Goal: Information Seeking & Learning: Learn about a topic

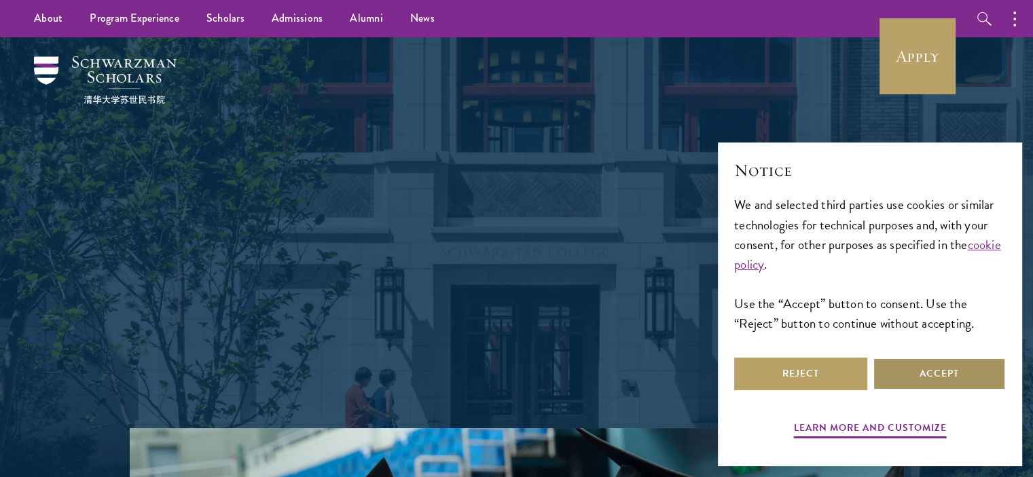
click at [909, 372] on button "Accept" at bounding box center [939, 374] width 133 height 33
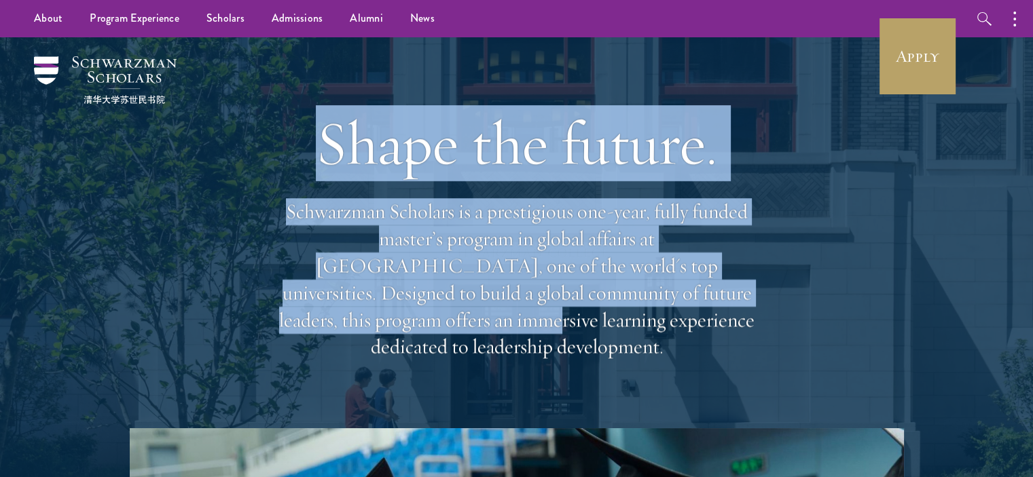
drag, startPoint x: 167, startPoint y: 161, endPoint x: 717, endPoint y: 308, distance: 568.9
click at [711, 306] on div "Shape the future. Schwarzman Scholars is a prestigious one-year, fully funded m…" at bounding box center [516, 232] width 897 height 391
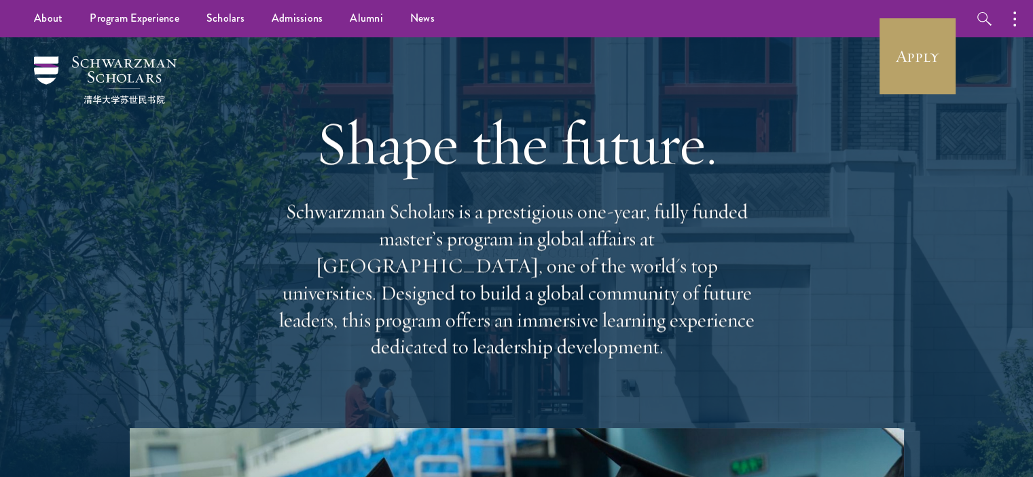
click at [717, 308] on p "Schwarzman Scholars is a prestigious one-year, fully funded master’s program in…" at bounding box center [516, 279] width 489 height 162
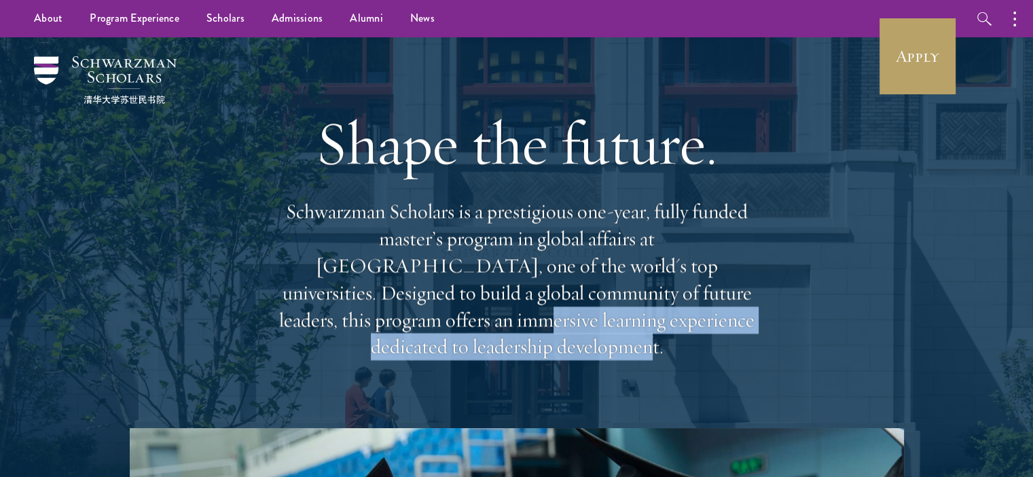
drag, startPoint x: 704, startPoint y: 319, endPoint x: 685, endPoint y: 268, distance: 54.1
click at [687, 272] on p "Schwarzman Scholars is a prestigious one-year, fully funded master’s program in…" at bounding box center [516, 279] width 489 height 162
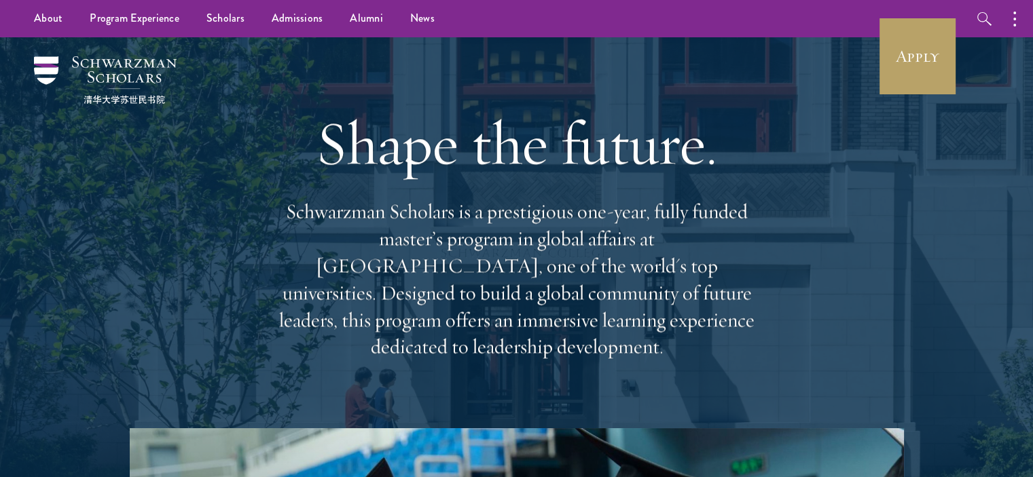
click at [669, 187] on div "Shape the future. Schwarzman Scholars is a prestigious one-year, fully funded m…" at bounding box center [516, 232] width 489 height 391
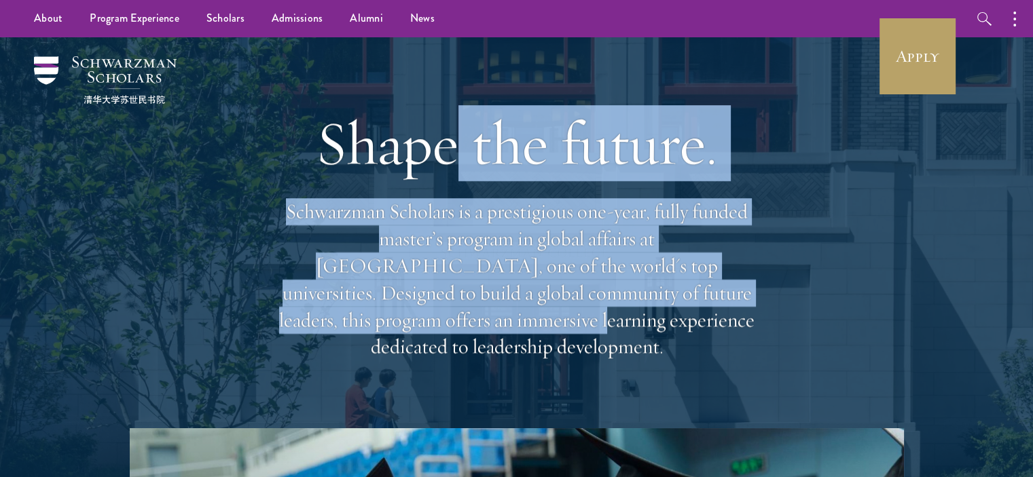
drag, startPoint x: 447, startPoint y: 163, endPoint x: 799, endPoint y: 306, distance: 379.9
click at [798, 302] on div "Shape the future. Schwarzman Scholars is a prestigious one-year, fully funded m…" at bounding box center [516, 232] width 897 height 391
click at [799, 306] on div "Shape the future. Schwarzman Scholars is a prestigious one-year, fully funded m…" at bounding box center [516, 232] width 897 height 391
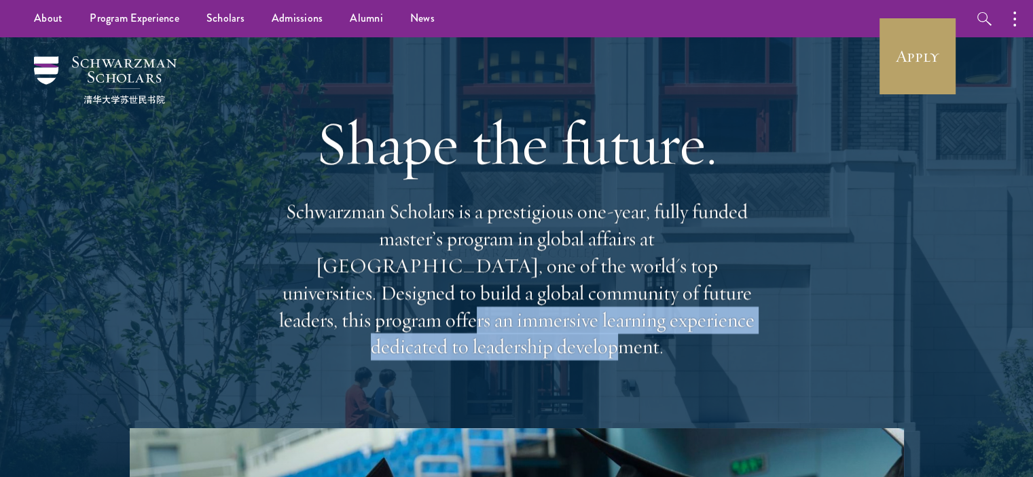
click at [567, 257] on p "Schwarzman Scholars is a prestigious one-year, fully funded master’s program in…" at bounding box center [516, 279] width 489 height 162
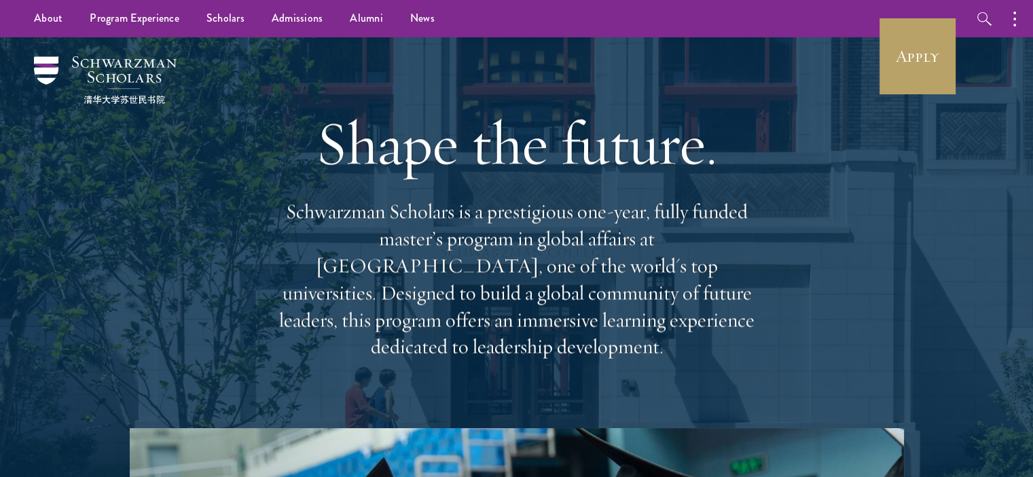
click at [402, 198] on p "Schwarzman Scholars is a prestigious one-year, fully funded master’s program in…" at bounding box center [516, 279] width 489 height 162
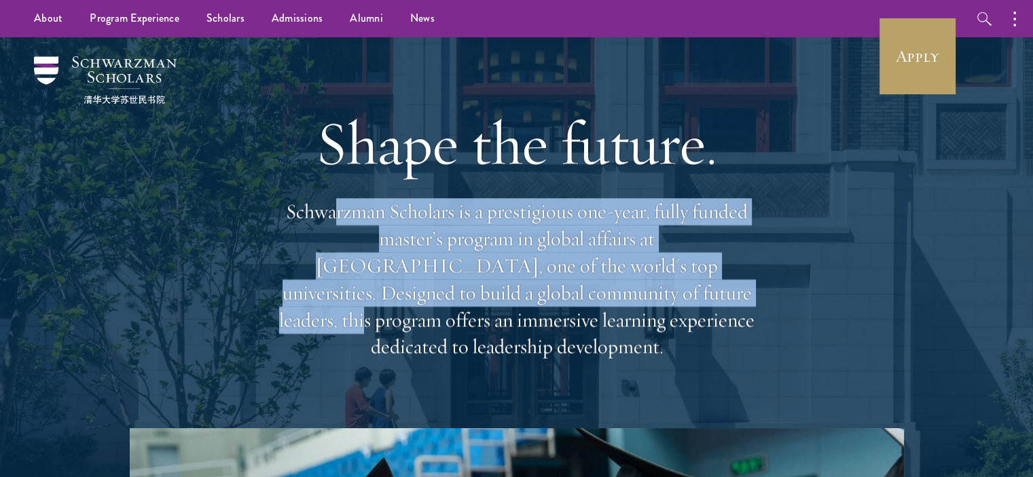
drag, startPoint x: 475, startPoint y: 275, endPoint x: 513, endPoint y: 300, distance: 46.2
click at [509, 293] on p "Schwarzman Scholars is a prestigious one-year, fully funded master’s program in…" at bounding box center [516, 279] width 489 height 162
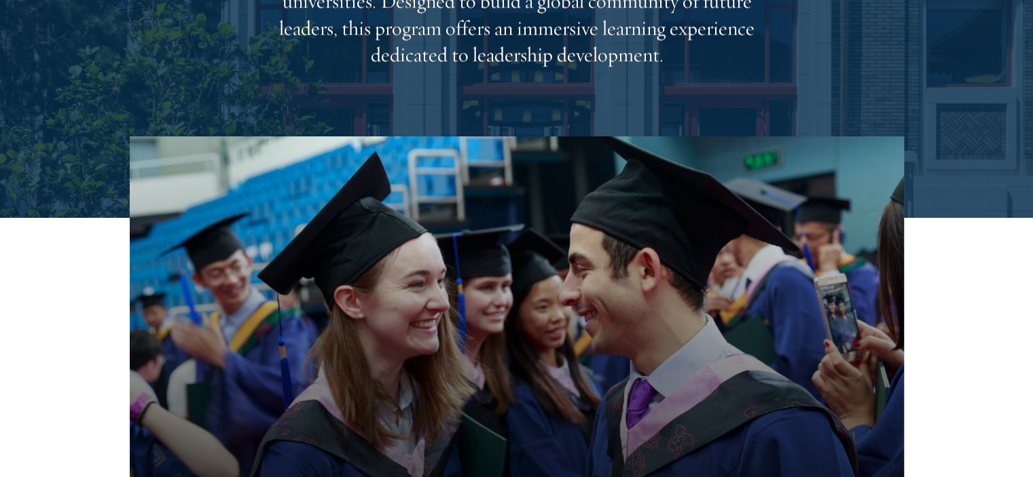
scroll to position [406, 0]
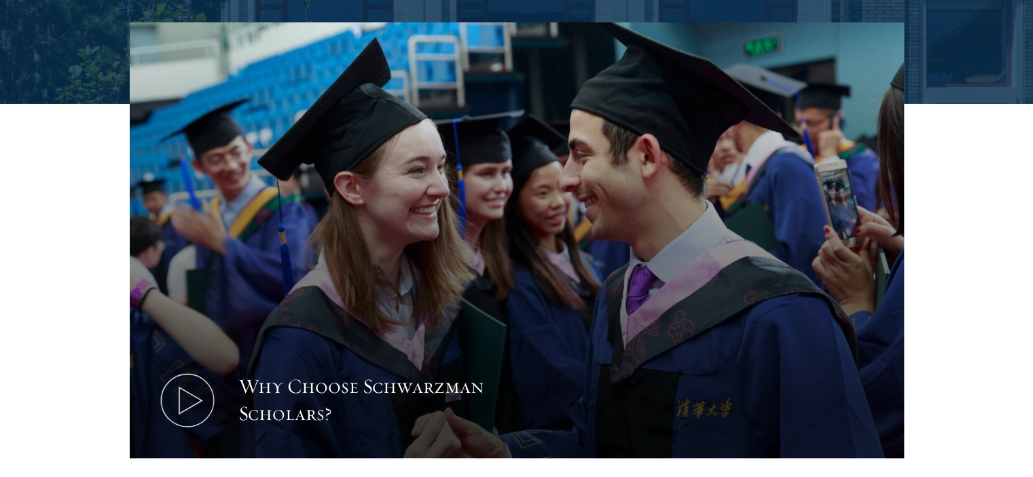
drag, startPoint x: 545, startPoint y: 381, endPoint x: 543, endPoint y: 450, distance: 68.7
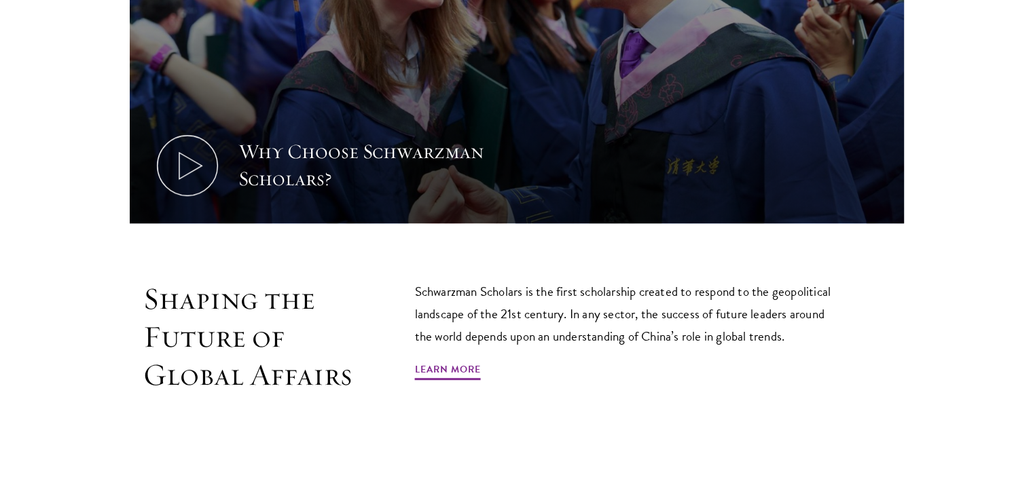
drag, startPoint x: 33, startPoint y: 374, endPoint x: 39, endPoint y: 350, distance: 25.0
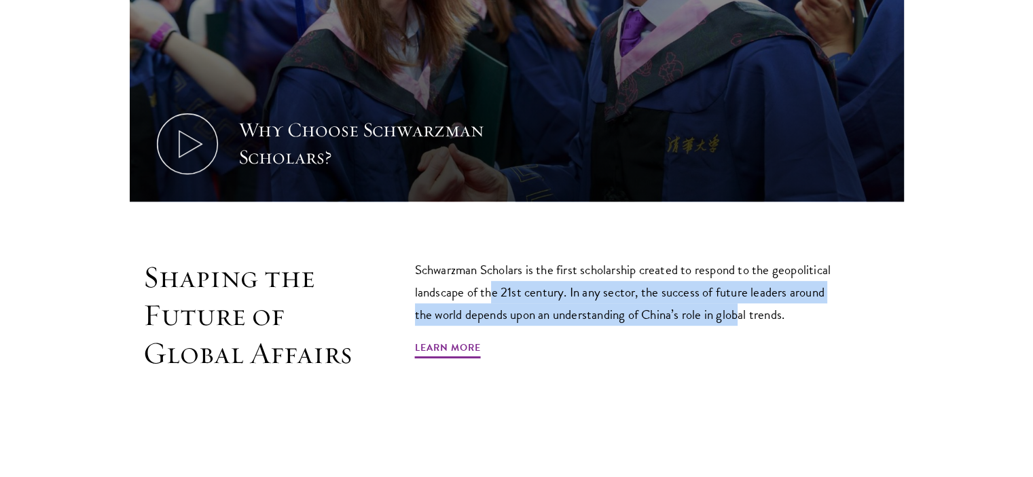
drag, startPoint x: 494, startPoint y: 255, endPoint x: 740, endPoint y: 279, distance: 247.1
click at [740, 279] on p "Schwarzman Scholars is the first scholarship created to respond to the geopolit…" at bounding box center [629, 292] width 428 height 67
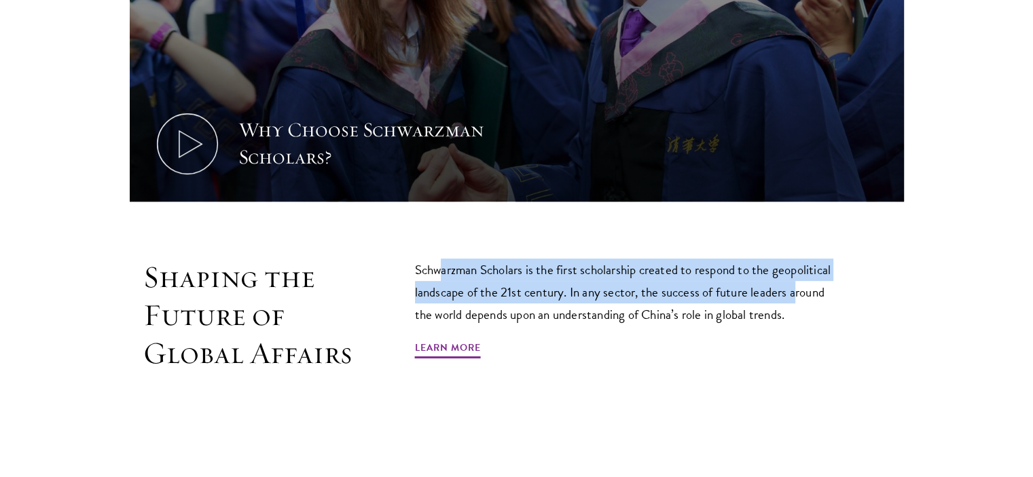
drag, startPoint x: 560, startPoint y: 247, endPoint x: 812, endPoint y: 280, distance: 254.2
click at [799, 274] on p "Schwarzman Scholars is the first scholarship created to respond to the geopolit…" at bounding box center [629, 292] width 428 height 67
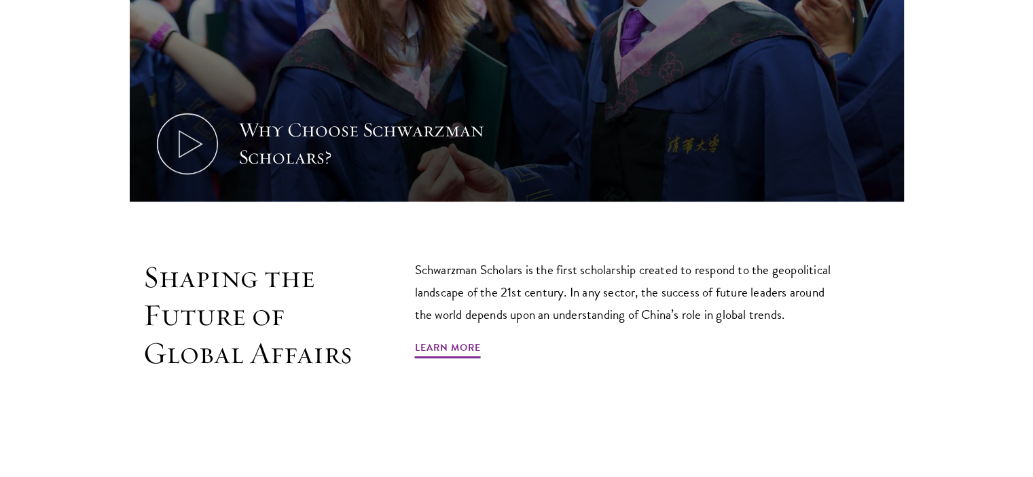
click at [812, 280] on p "Schwarzman Scholars is the first scholarship created to respond to the geopolit…" at bounding box center [629, 292] width 428 height 67
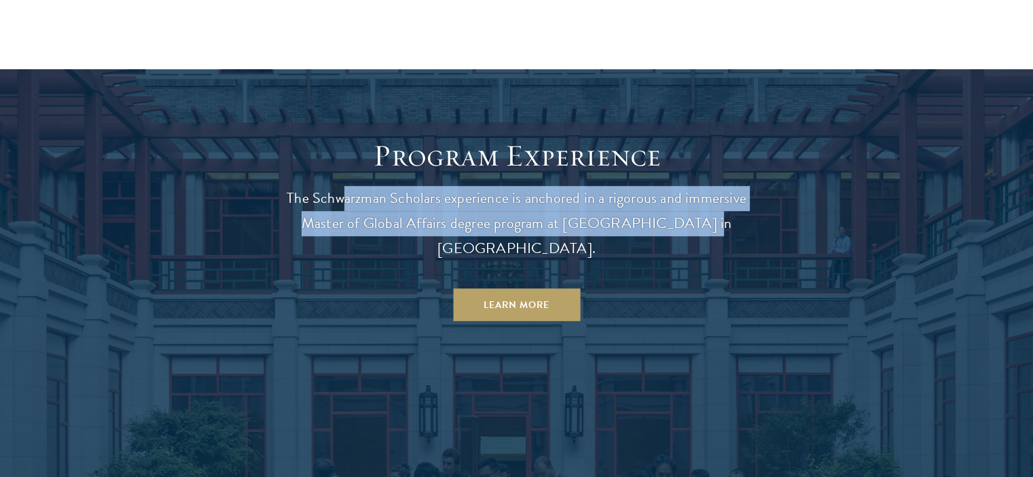
drag, startPoint x: 342, startPoint y: 166, endPoint x: 703, endPoint y: 192, distance: 361.6
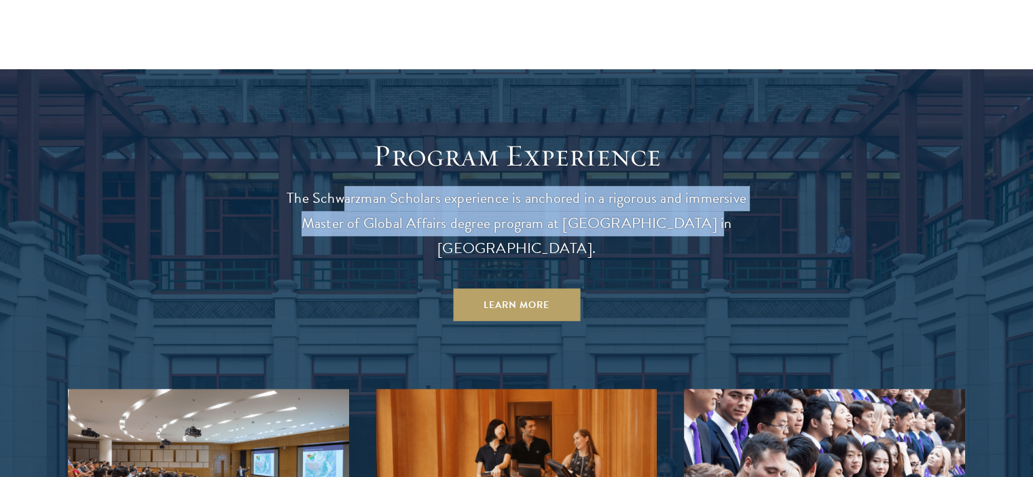
click at [695, 189] on p "The Schwarzman Scholars experience is anchored in a rigorous and immersive Mast…" at bounding box center [516, 223] width 489 height 75
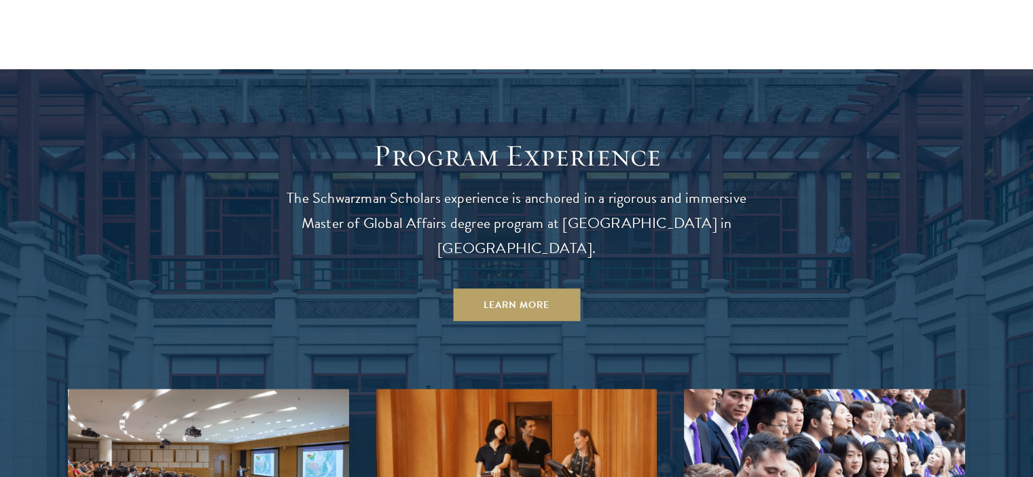
click at [725, 198] on p "The Schwarzman Scholars experience is anchored in a rigorous and immersive Mast…" at bounding box center [516, 223] width 489 height 75
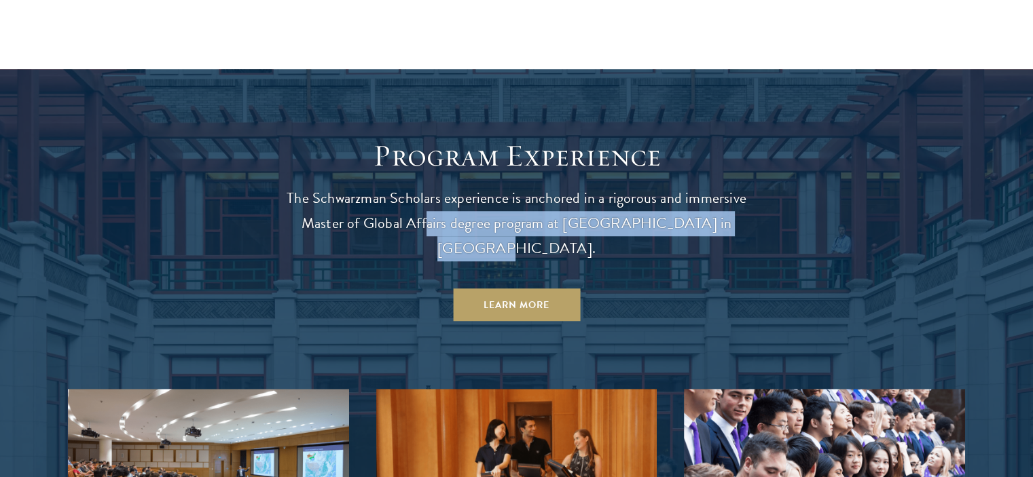
drag, startPoint x: 725, startPoint y: 206, endPoint x: 419, endPoint y: 192, distance: 306.7
click at [419, 192] on p "The Schwarzman Scholars experience is anchored in a rigorous and immersive Mast…" at bounding box center [516, 223] width 489 height 75
click at [499, 289] on link "Learn More" at bounding box center [516, 305] width 127 height 33
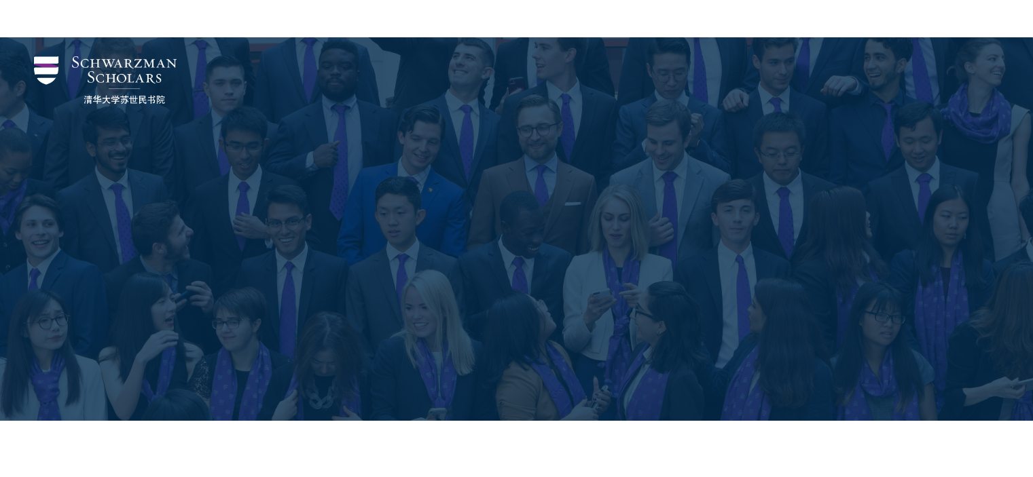
scroll to position [418, 0]
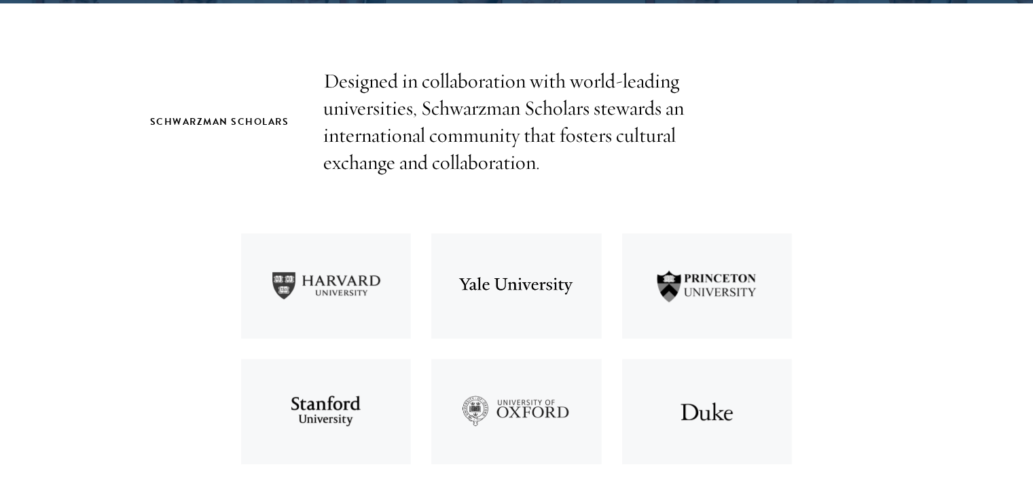
click at [446, 111] on p "Designed in collaboration with world-leading universities, Schwarzman Scholars …" at bounding box center [516, 122] width 387 height 109
drag, startPoint x: 440, startPoint y: 138, endPoint x: 435, endPoint y: 124, distance: 14.6
click at [435, 127] on p "Designed in collaboration with world-leading universities, Schwarzman Scholars …" at bounding box center [516, 122] width 387 height 109
click at [455, 174] on p "Designed in collaboration with world-leading universities, Schwarzman Scholars …" at bounding box center [516, 122] width 387 height 109
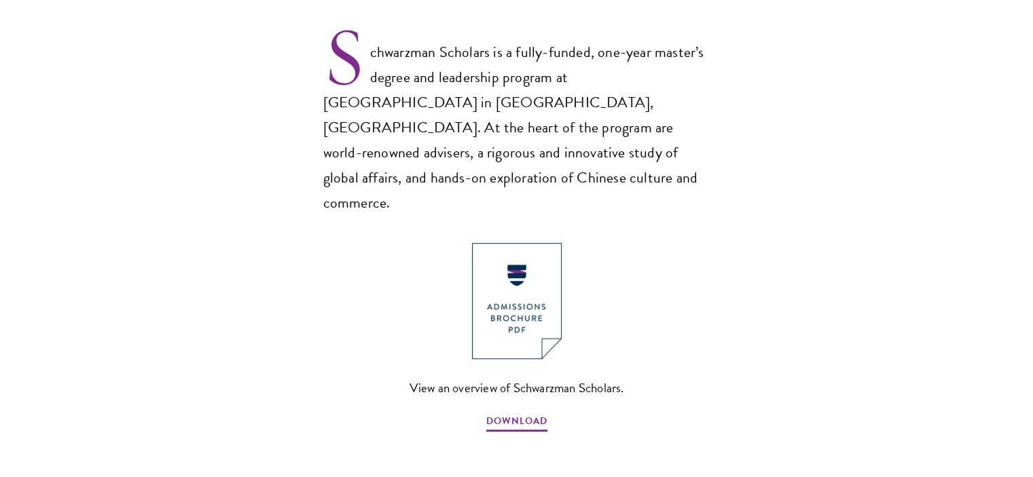
drag, startPoint x: 485, startPoint y: 271, endPoint x: 481, endPoint y: 313, distance: 42.3
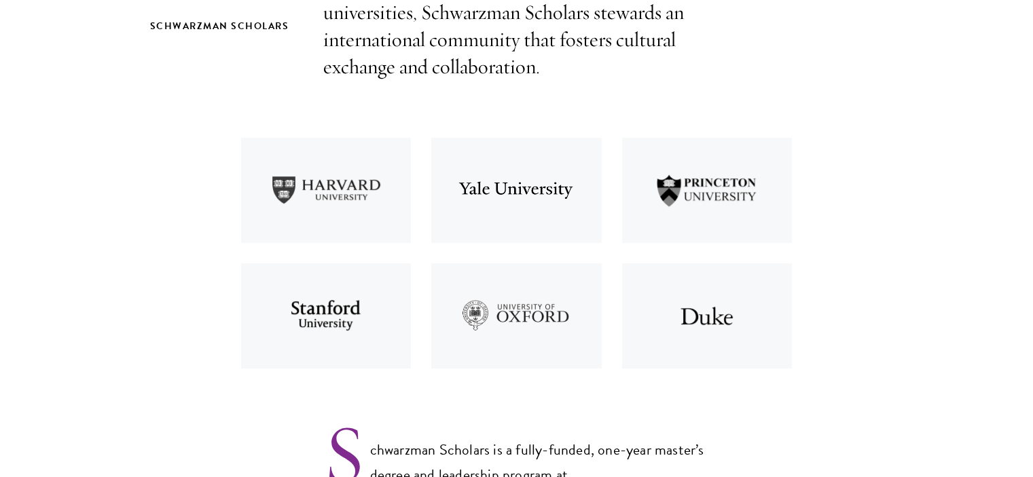
drag, startPoint x: 748, startPoint y: 236, endPoint x: 747, endPoint y: 301, distance: 65.2
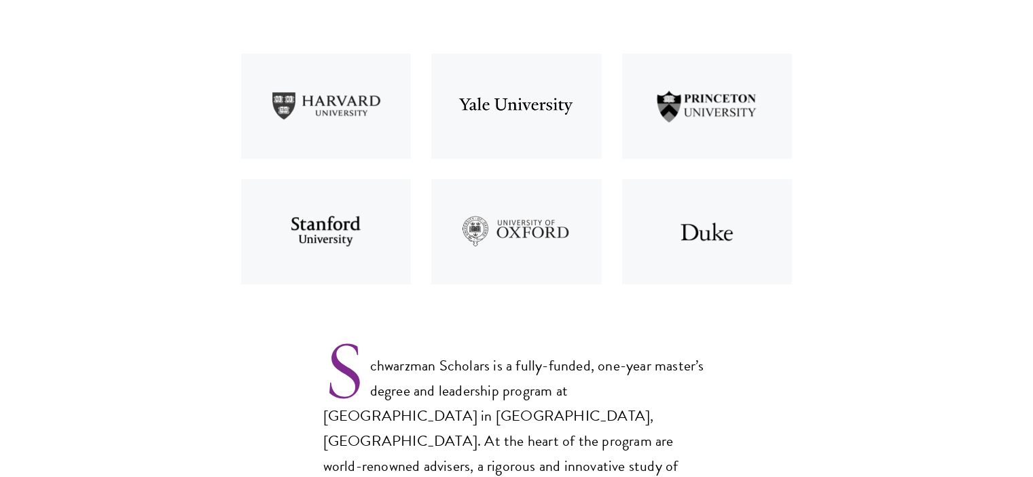
drag, startPoint x: 816, startPoint y: 330, endPoint x: 807, endPoint y: 350, distance: 21.9
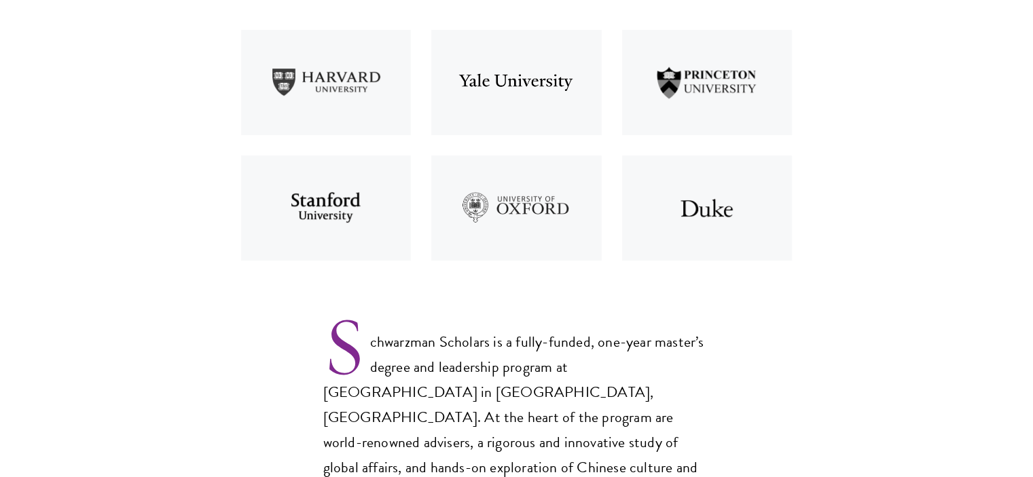
scroll to position [921, 0]
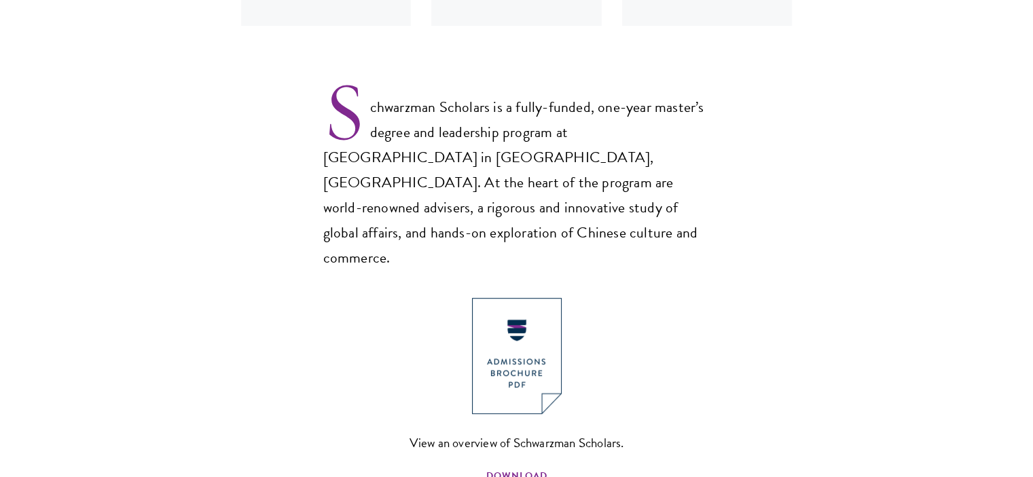
drag, startPoint x: 759, startPoint y: 369, endPoint x: 758, endPoint y: 391, distance: 21.7
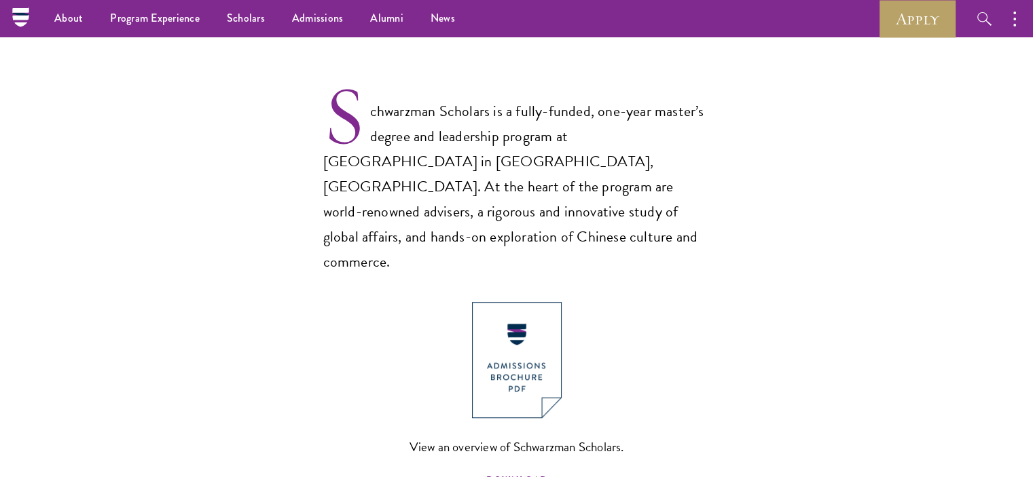
drag, startPoint x: 781, startPoint y: 217, endPoint x: 742, endPoint y: 156, distance: 72.7
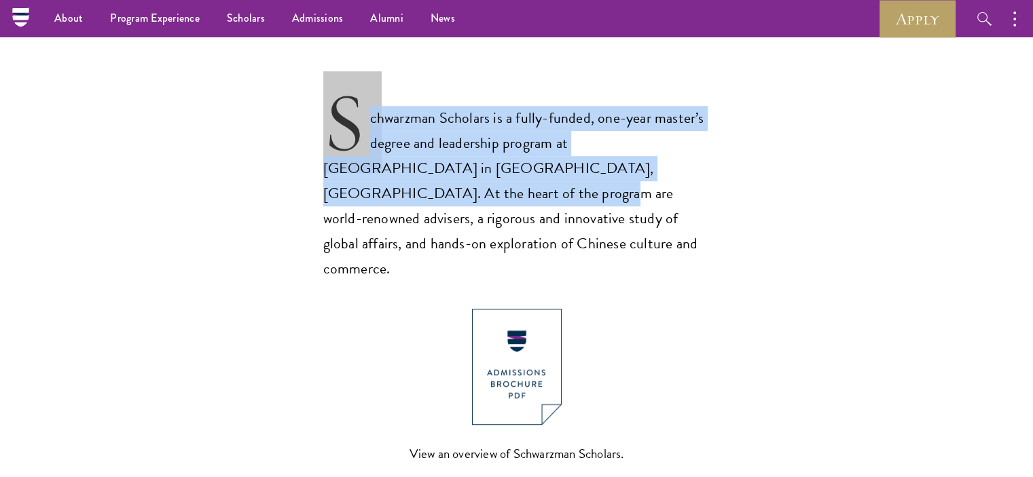
drag, startPoint x: 710, startPoint y: 177, endPoint x: 746, endPoint y: 203, distance: 44.7
click at [742, 198] on section "Schwarzman Scholars Designed in collaboration with world-leading universities, …" at bounding box center [516, 308] width 1033 height 1337
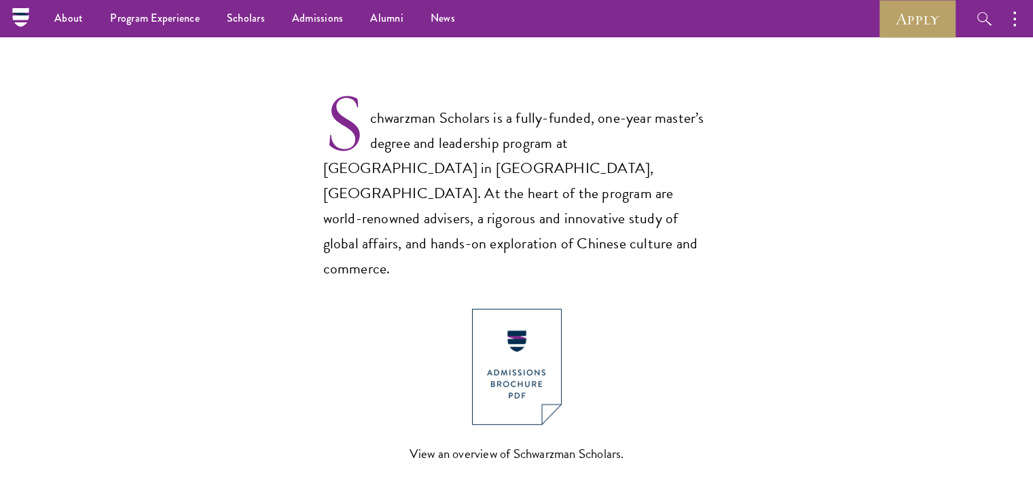
click at [819, 268] on section "Schwarzman Scholars Designed in collaboration with world-leading universities, …" at bounding box center [516, 308] width 1033 height 1337
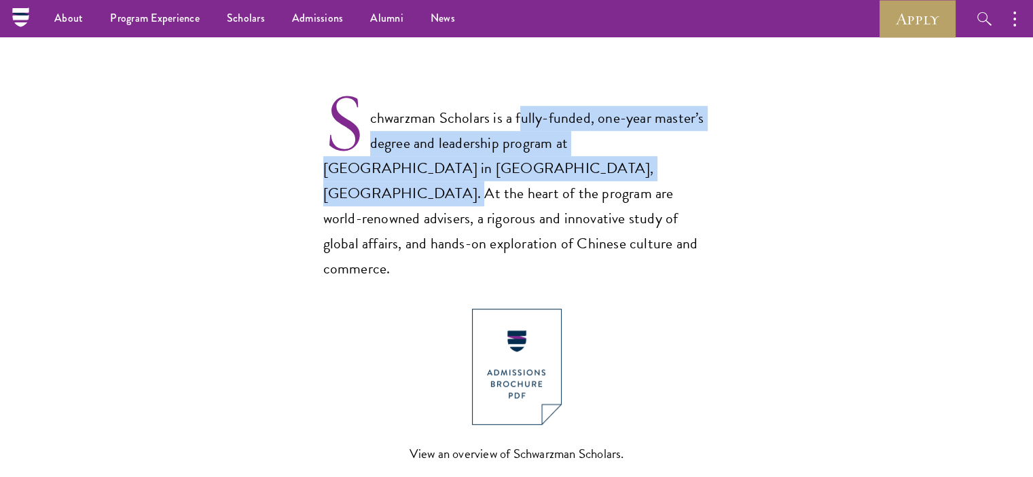
drag, startPoint x: 527, startPoint y: 170, endPoint x: 517, endPoint y: 126, distance: 46.0
click at [517, 126] on p "Schwarzman Scholars is a fully-funded, one-year master’s degree and leadership …" at bounding box center [516, 183] width 387 height 198
click at [516, 167] on p "Schwarzman Scholars is a fully-funded, one-year master’s degree and leadership …" at bounding box center [516, 183] width 387 height 198
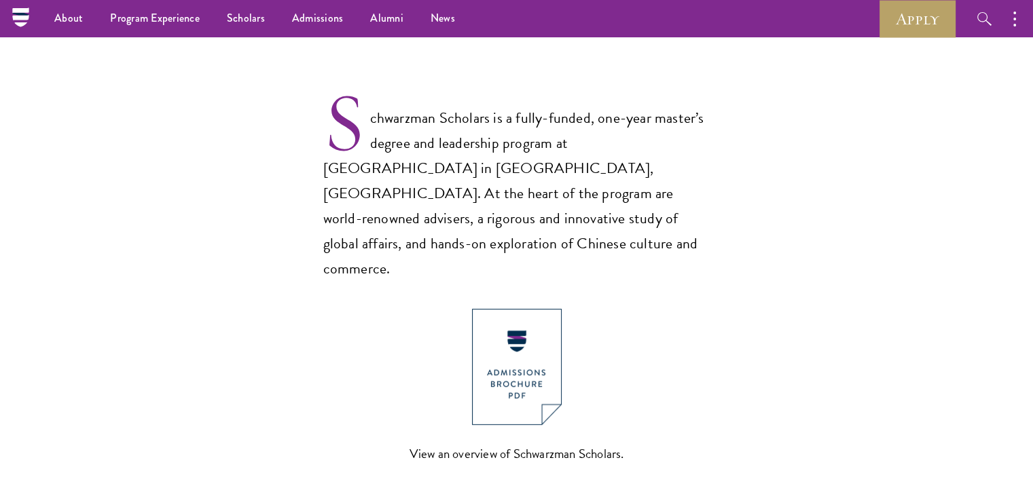
click at [524, 180] on p "Schwarzman Scholars is a fully-funded, one-year master’s degree and leadership …" at bounding box center [516, 183] width 387 height 198
click at [503, 181] on p "Schwarzman Scholars is a fully-funded, one-year master’s degree and leadership …" at bounding box center [516, 183] width 387 height 198
click at [501, 181] on p "Schwarzman Scholars is a fully-funded, one-year master’s degree and leadership …" at bounding box center [516, 183] width 387 height 198
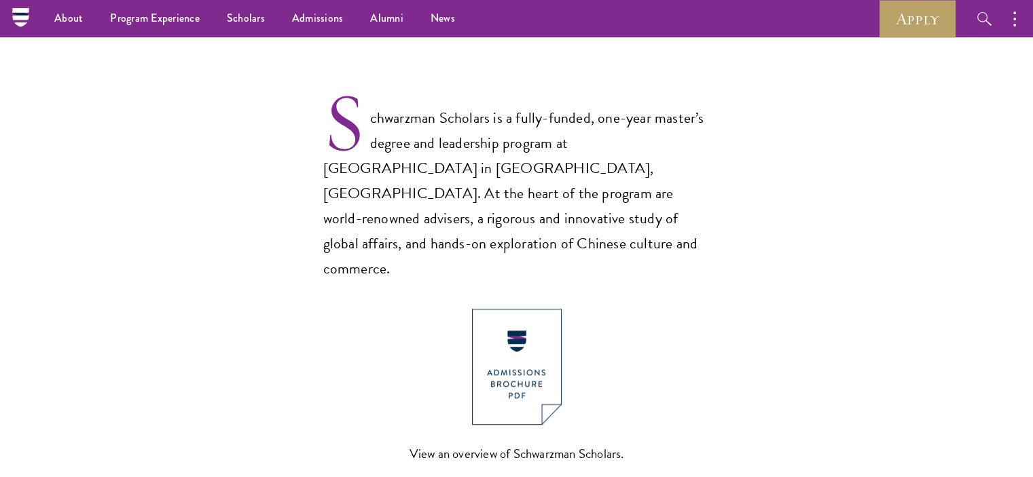
drag, startPoint x: 364, startPoint y: 203, endPoint x: 408, endPoint y: 207, distance: 43.7
click at [365, 203] on p "Schwarzman Scholars is a fully-funded, one-year master’s degree and leadership …" at bounding box center [516, 183] width 387 height 198
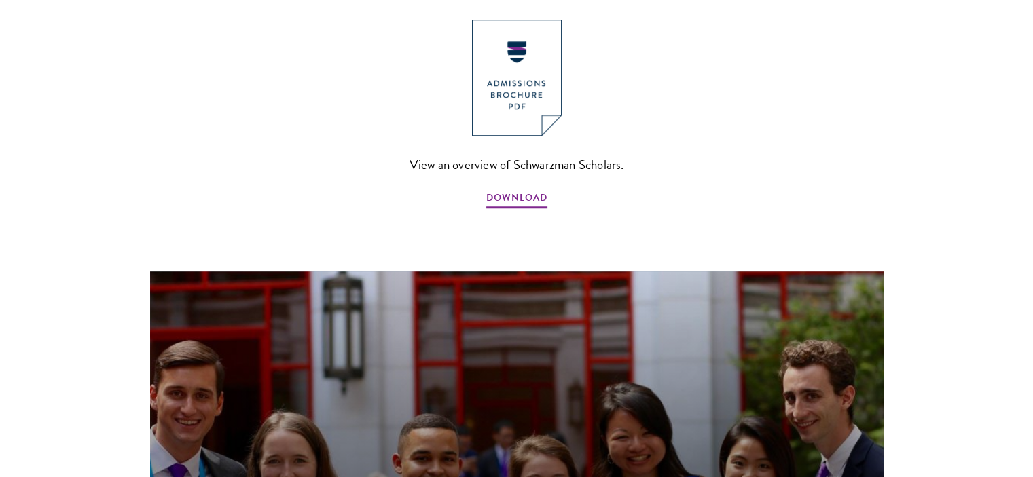
drag, startPoint x: 602, startPoint y: 285, endPoint x: 602, endPoint y: 320, distance: 35.3
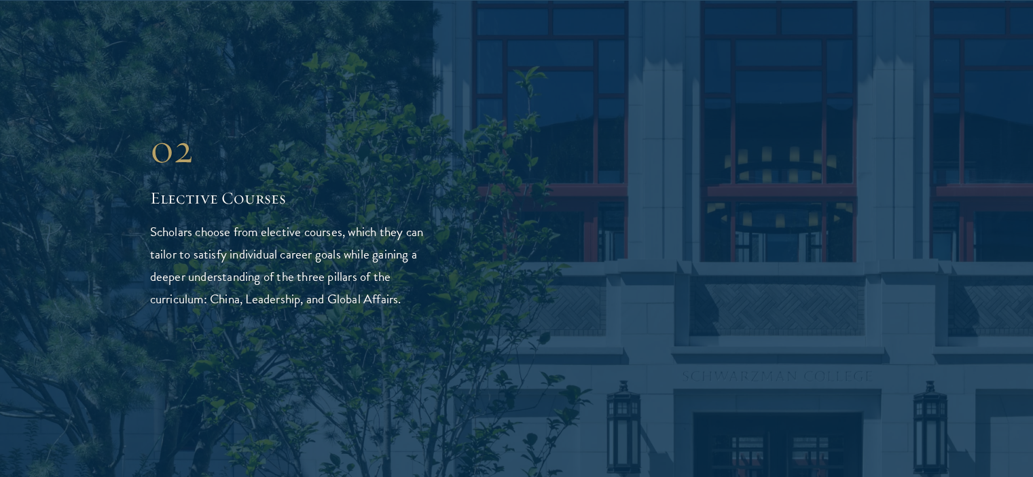
scroll to position [2015, 0]
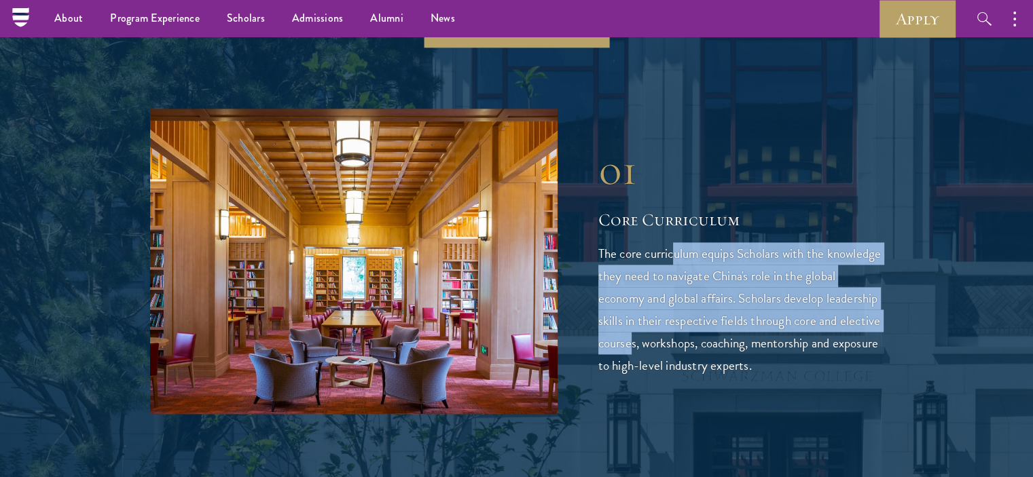
drag, startPoint x: 693, startPoint y: 284, endPoint x: 675, endPoint y: 210, distance: 76.3
click at [675, 242] on p "The core curriculum equips Scholars with the knowledge they need to navigate Ch…" at bounding box center [740, 309] width 285 height 134
click at [692, 290] on p "The core curriculum equips Scholars with the knowledge they need to navigate Ch…" at bounding box center [740, 309] width 285 height 134
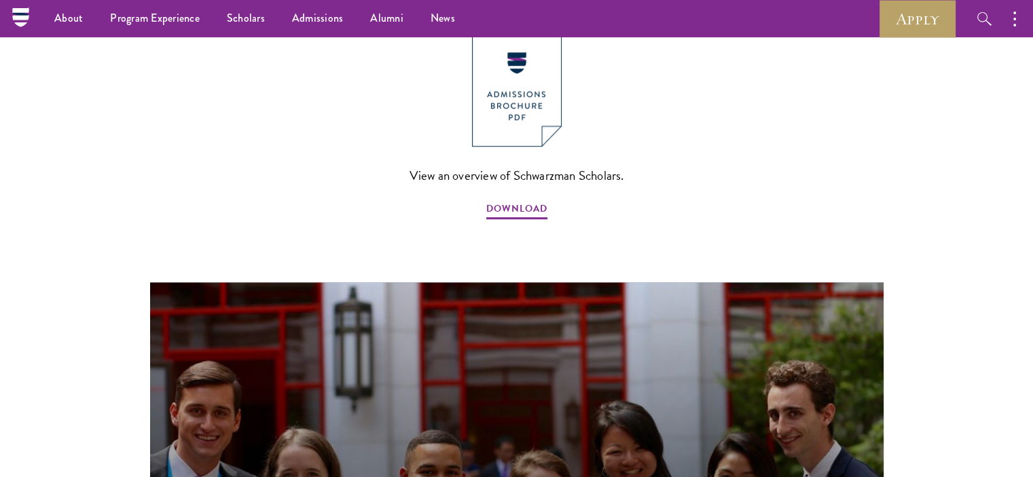
drag, startPoint x: 691, startPoint y: 285, endPoint x: 677, endPoint y: 214, distance: 72.1
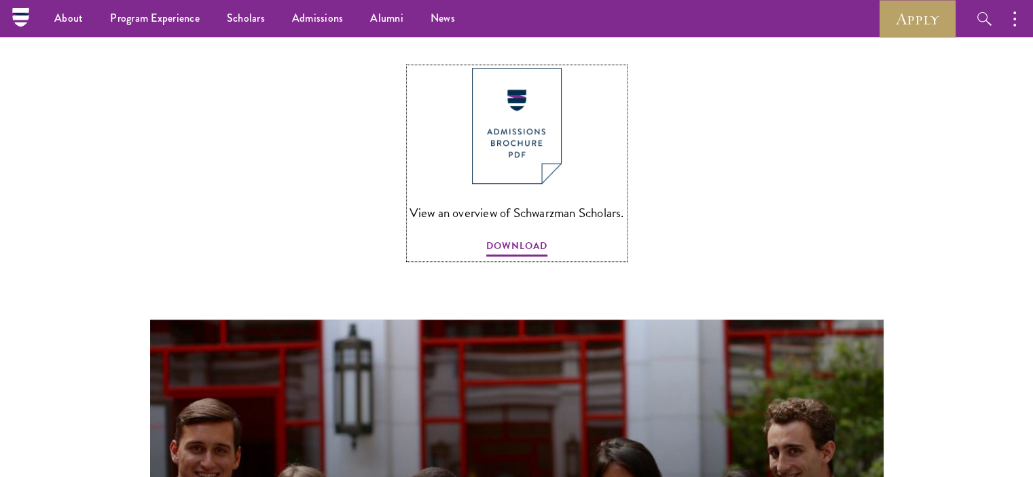
click at [551, 196] on link "View an overview of Schwarzman Scholars. DOWNLOAD" at bounding box center [517, 163] width 215 height 191
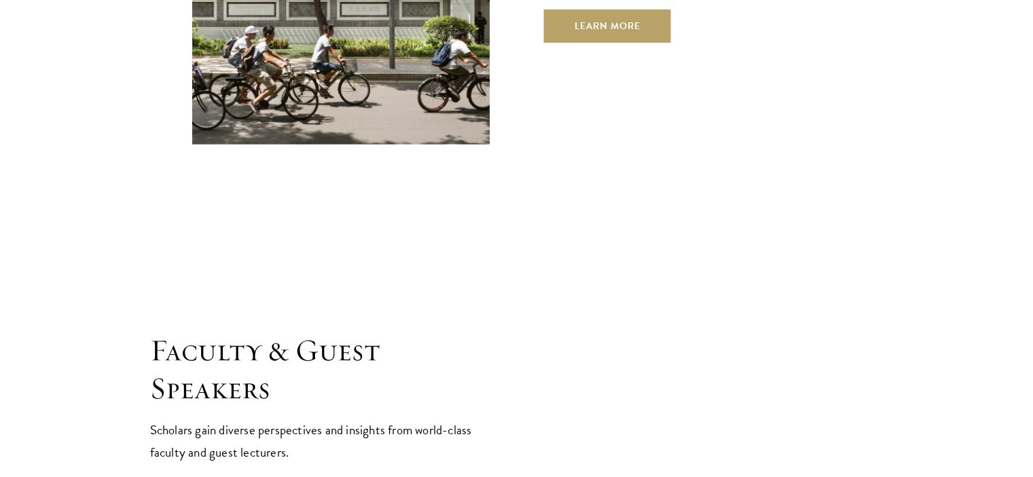
scroll to position [5433, 0]
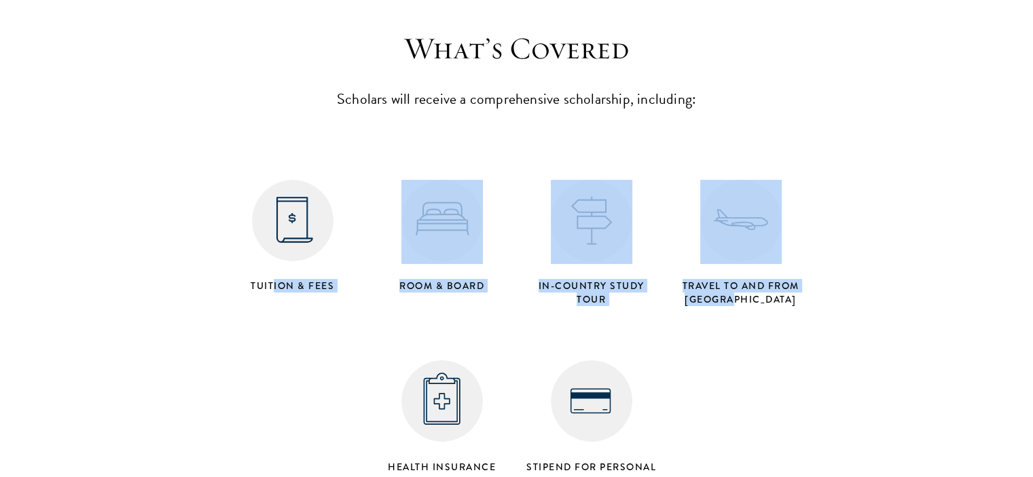
drag, startPoint x: 273, startPoint y: 224, endPoint x: 818, endPoint y: 382, distance: 567.2
click at [818, 382] on section "What’s Covered Scholars will receive a comprehensive scholarship, including: Tu…" at bounding box center [516, 262] width 1033 height 464
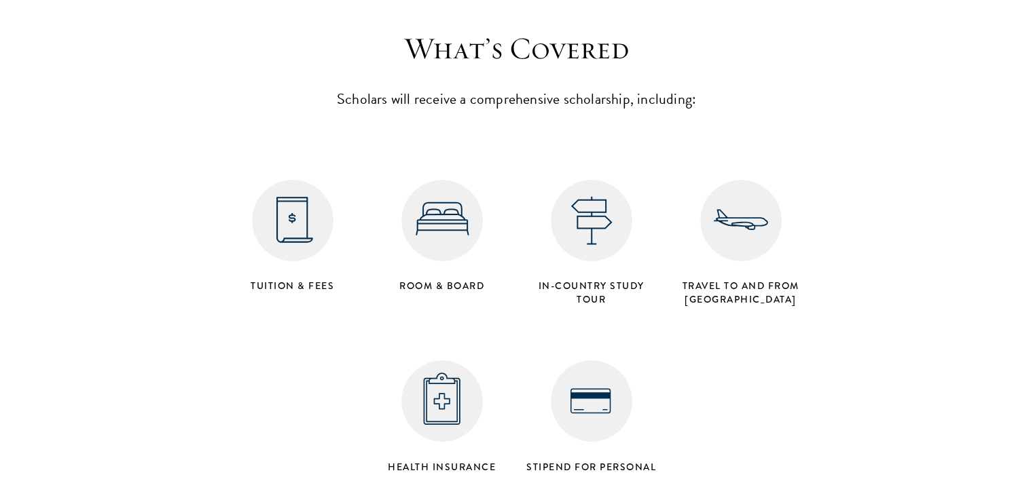
click at [454, 361] on img at bounding box center [442, 402] width 82 height 82
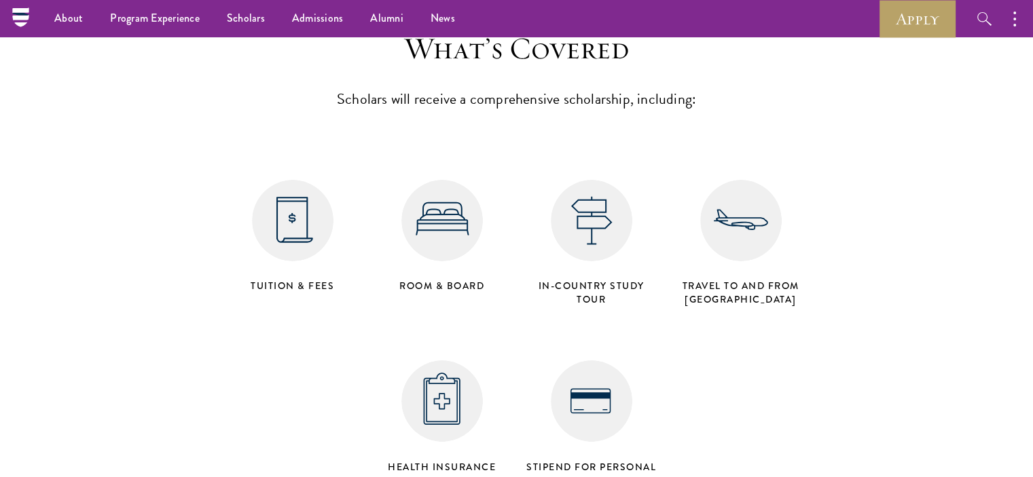
click at [453, 279] on h4 "Room & Board" at bounding box center [442, 286] width 136 height 14
drag, startPoint x: 693, startPoint y: 162, endPoint x: 700, endPoint y: 165, distance: 7.9
click at [698, 173] on div "Travel to and from Beijing" at bounding box center [740, 243] width 149 height 140
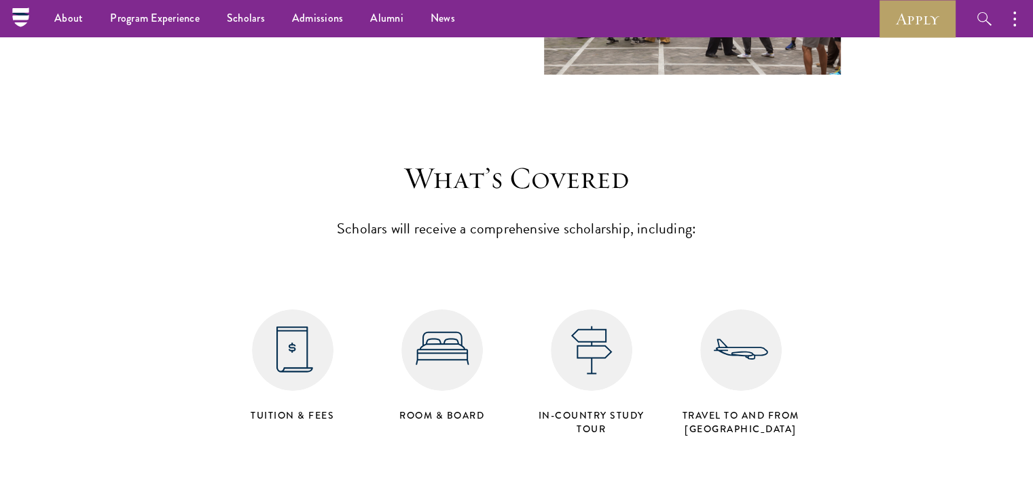
drag, startPoint x: 738, startPoint y: 339, endPoint x: 720, endPoint y: 236, distance: 104.9
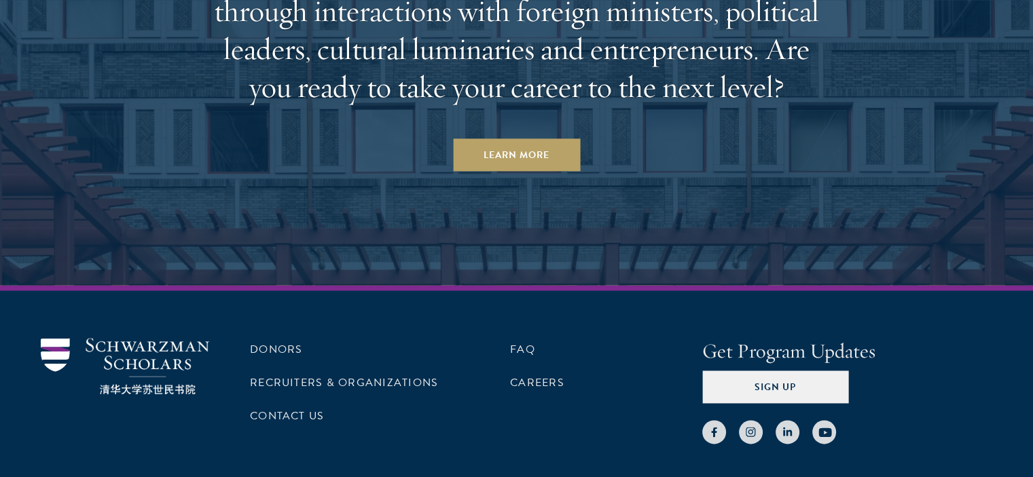
scroll to position [7062, 0]
